Goal: Information Seeking & Learning: Check status

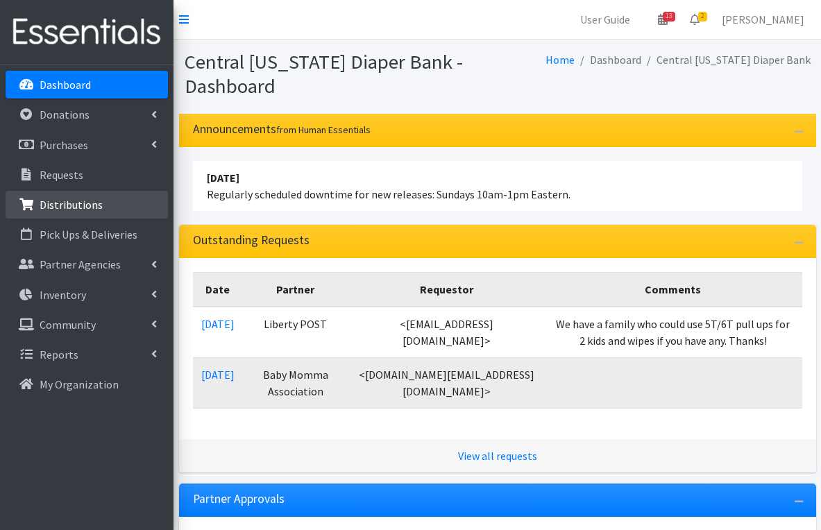
click at [62, 210] on p "Distributions" at bounding box center [71, 205] width 63 height 14
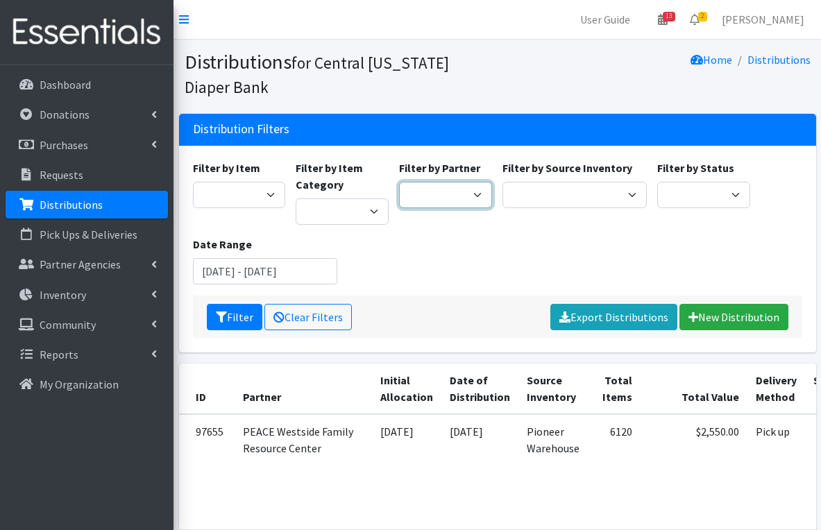
select select "5171"
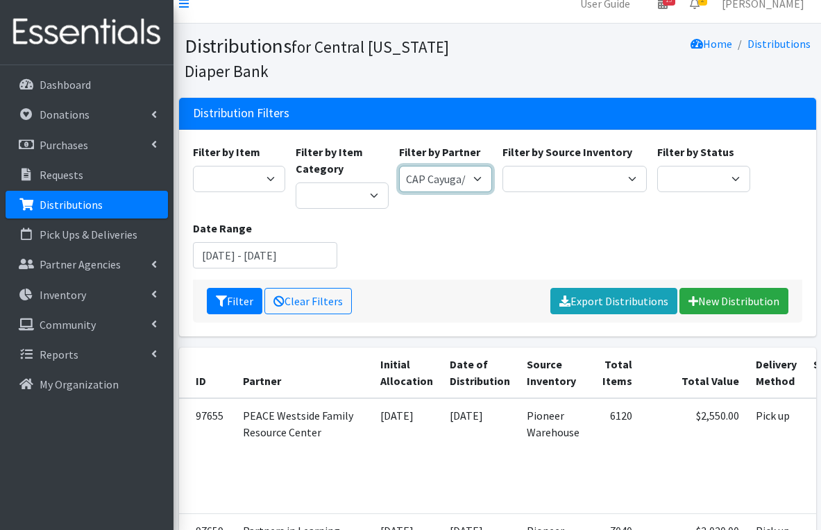
scroll to position [15, 0]
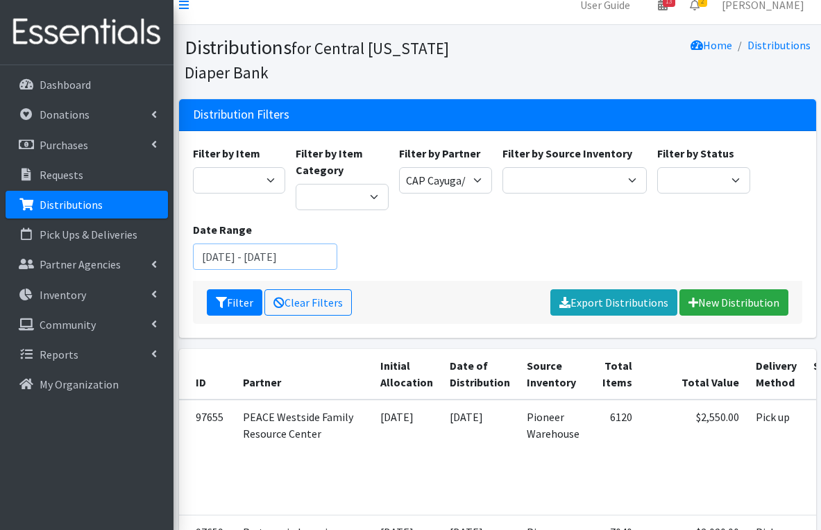
click at [248, 258] on input "August 7, 2025 - November 7, 2025" at bounding box center [265, 257] width 144 height 26
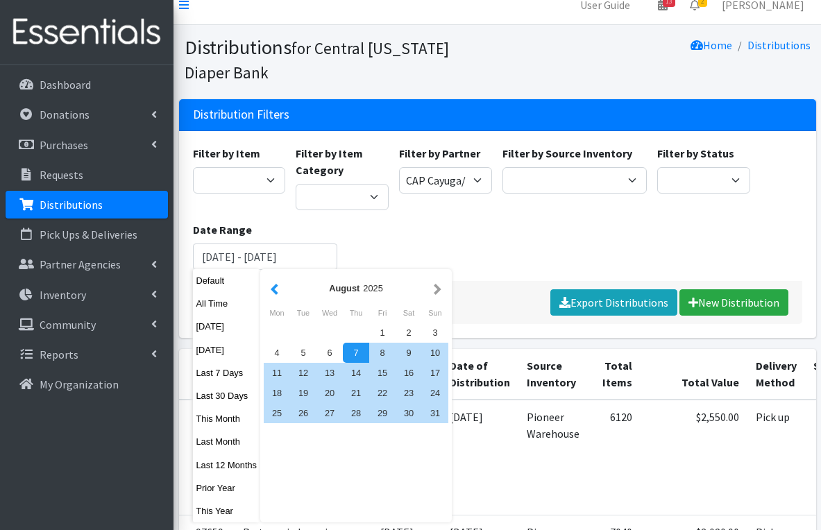
click at [273, 285] on button "button" at bounding box center [274, 288] width 15 height 17
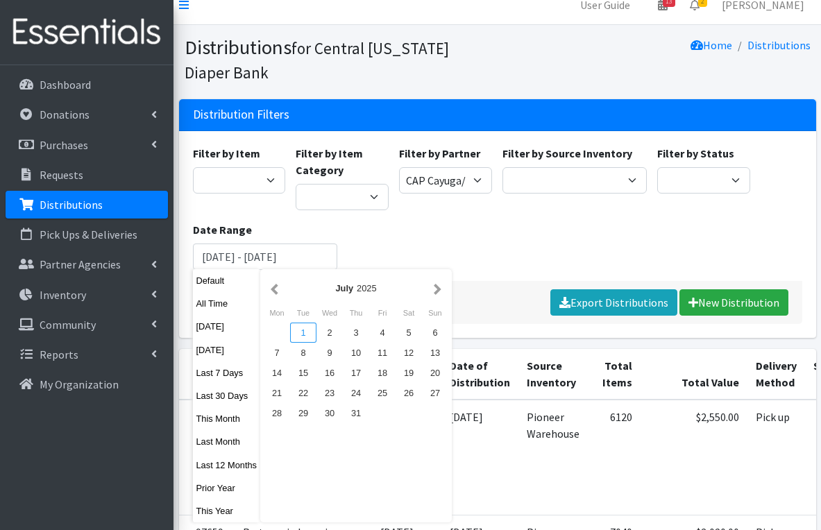
click at [308, 329] on div "1" at bounding box center [303, 333] width 26 height 20
click at [438, 291] on button "button" at bounding box center [437, 288] width 15 height 17
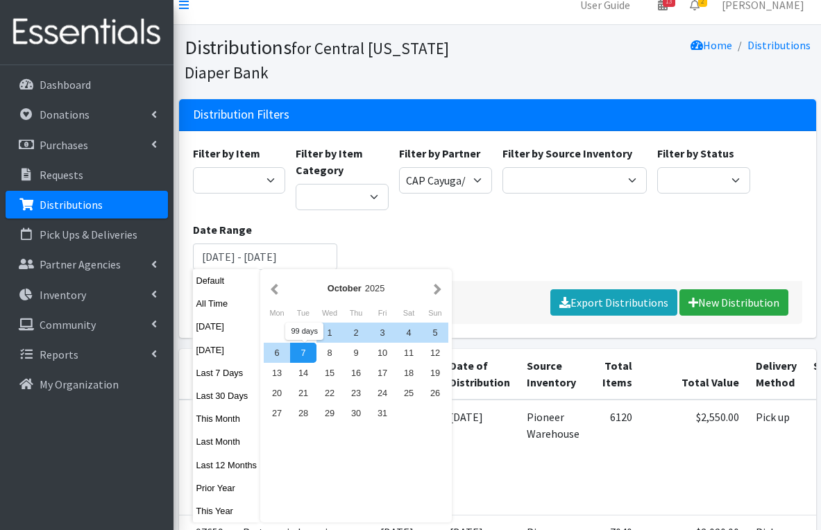
click at [307, 355] on div "7" at bounding box center [303, 353] width 26 height 20
type input "[DATE] - [DATE]"
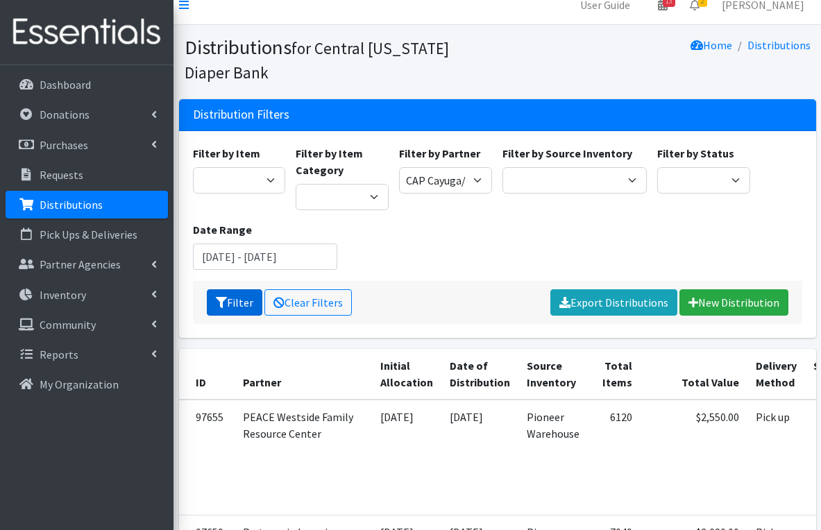
click at [231, 297] on button "Filter" at bounding box center [235, 302] width 56 height 26
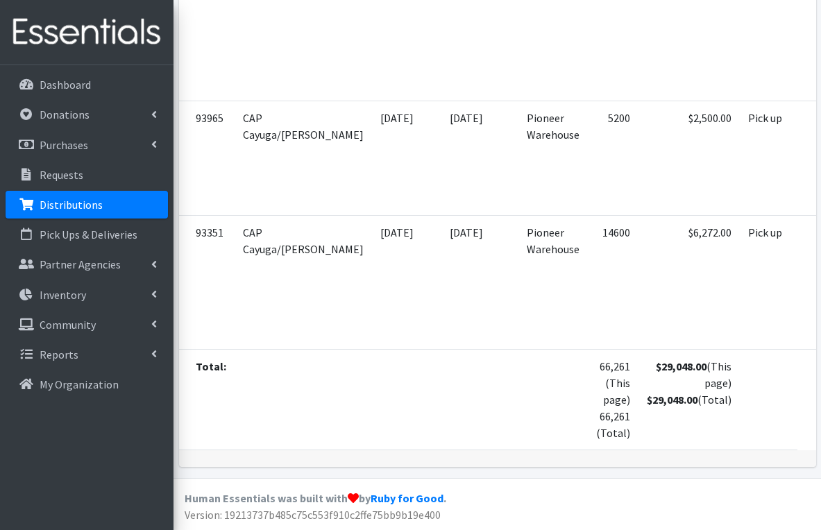
scroll to position [1072, 0]
click at [588, 369] on td "66,261 (This page) 66,261 (Total)" at bounding box center [613, 399] width 51 height 101
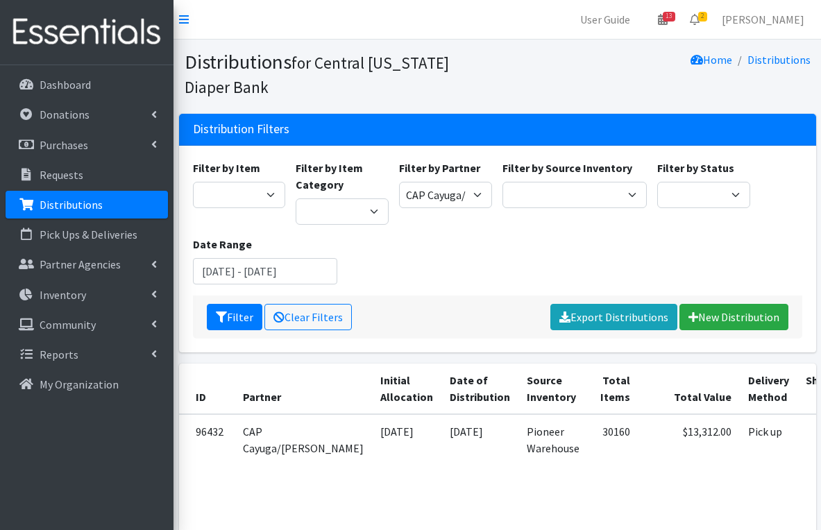
scroll to position [0, 0]
select select "5036"
click at [245, 310] on button "Filter" at bounding box center [235, 317] width 56 height 26
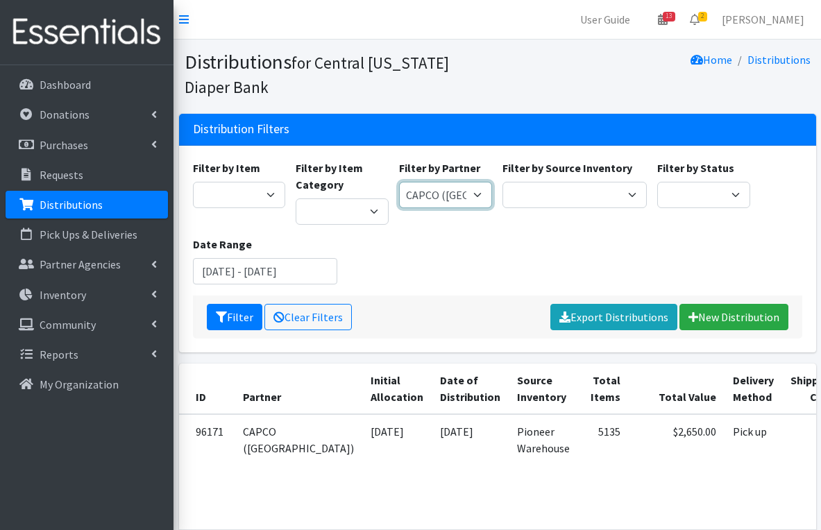
select select "5158"
click at [235, 314] on button "Filter" at bounding box center [235, 317] width 56 height 26
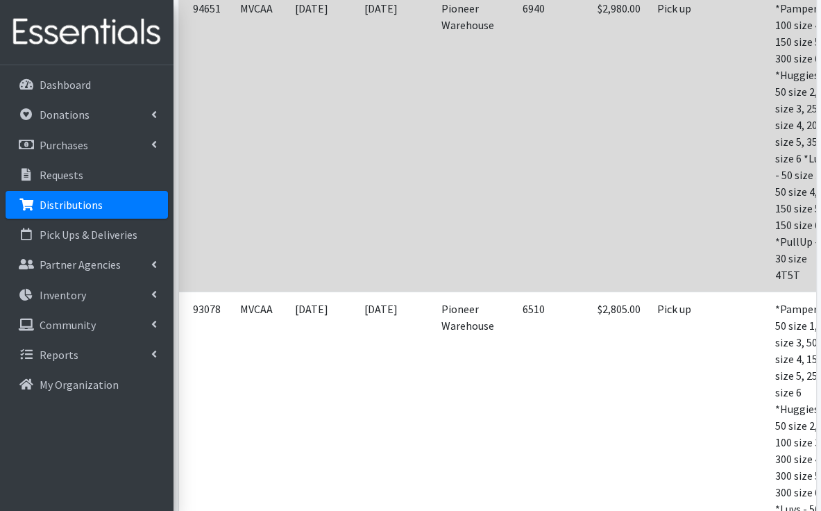
scroll to position [709, 0]
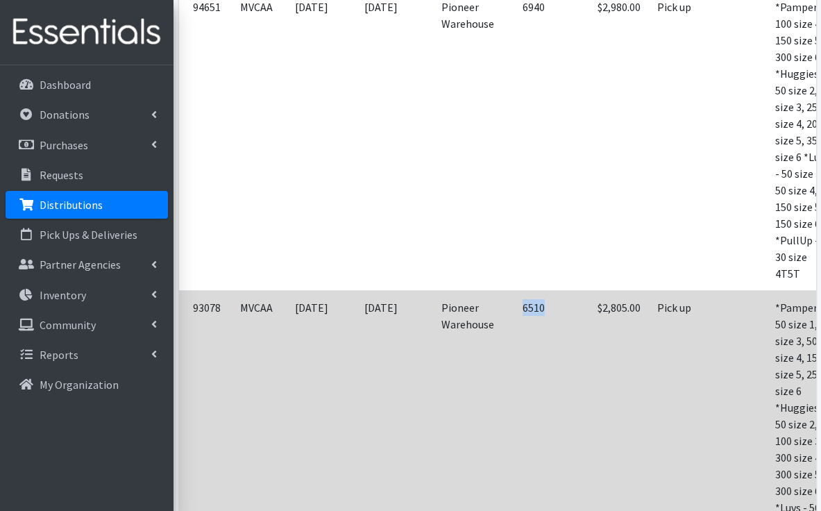
drag, startPoint x: 536, startPoint y: 319, endPoint x: 508, endPoint y: 317, distance: 27.8
click at [508, 317] on td "6510" at bounding box center [528, 458] width 51 height 334
copy td "6510"
drag, startPoint x: 596, startPoint y: 323, endPoint x: 555, endPoint y: 325, distance: 41.7
click at [555, 325] on td "$2,805.00" at bounding box center [601, 458] width 96 height 334
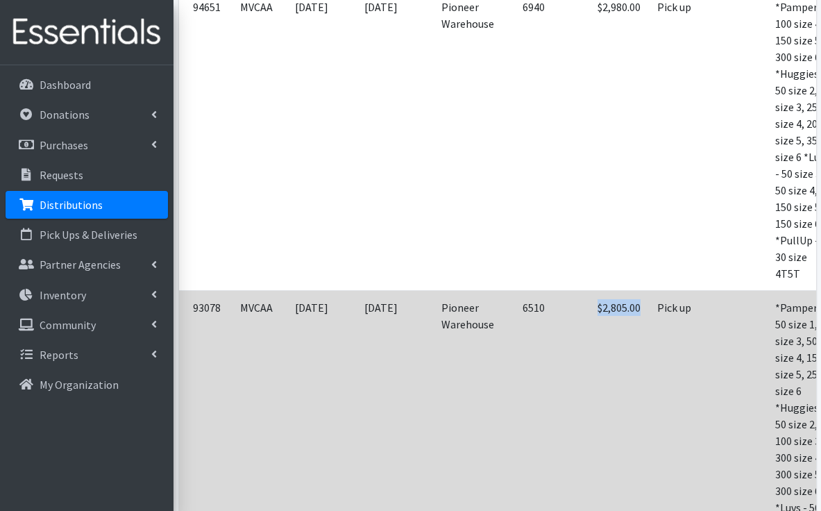
copy td "$2,805.00"
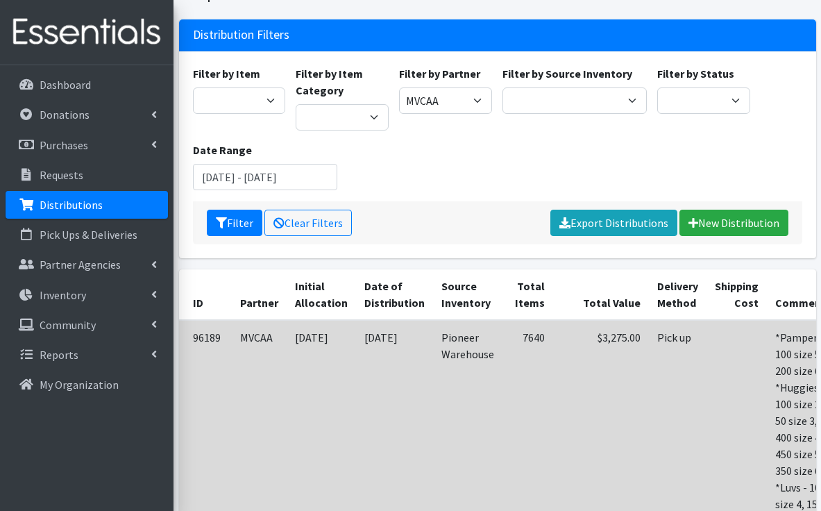
scroll to position [89, 0]
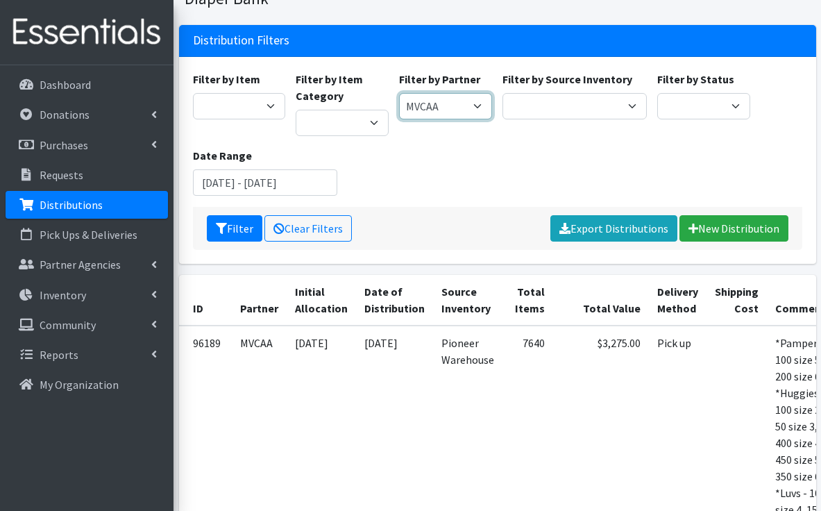
select select "5171"
click at [234, 230] on button "Filter" at bounding box center [235, 228] width 56 height 26
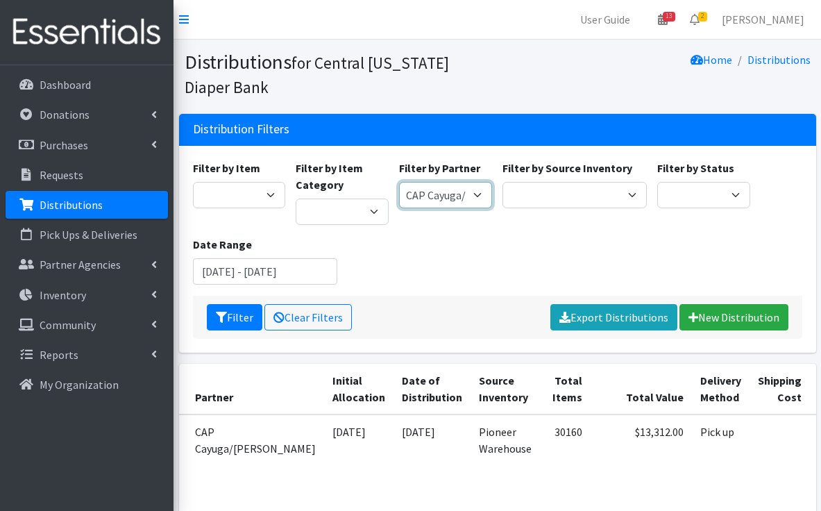
select select "5036"
click at [236, 319] on button "Filter" at bounding box center [235, 317] width 56 height 26
